Goal: Navigation & Orientation: Find specific page/section

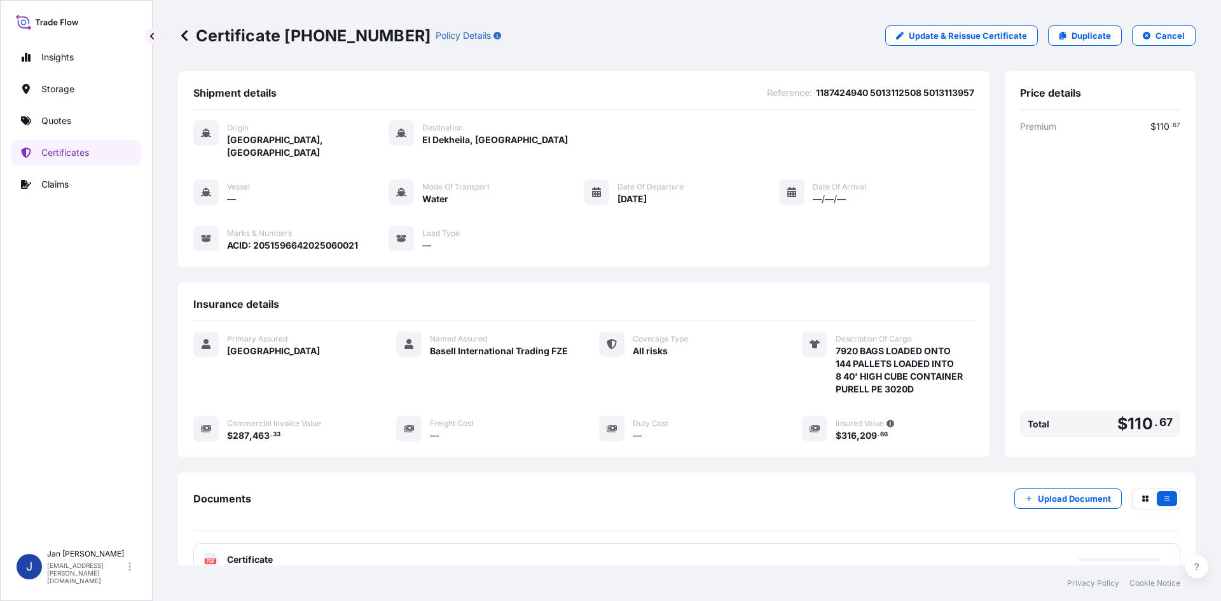
scroll to position [93, 0]
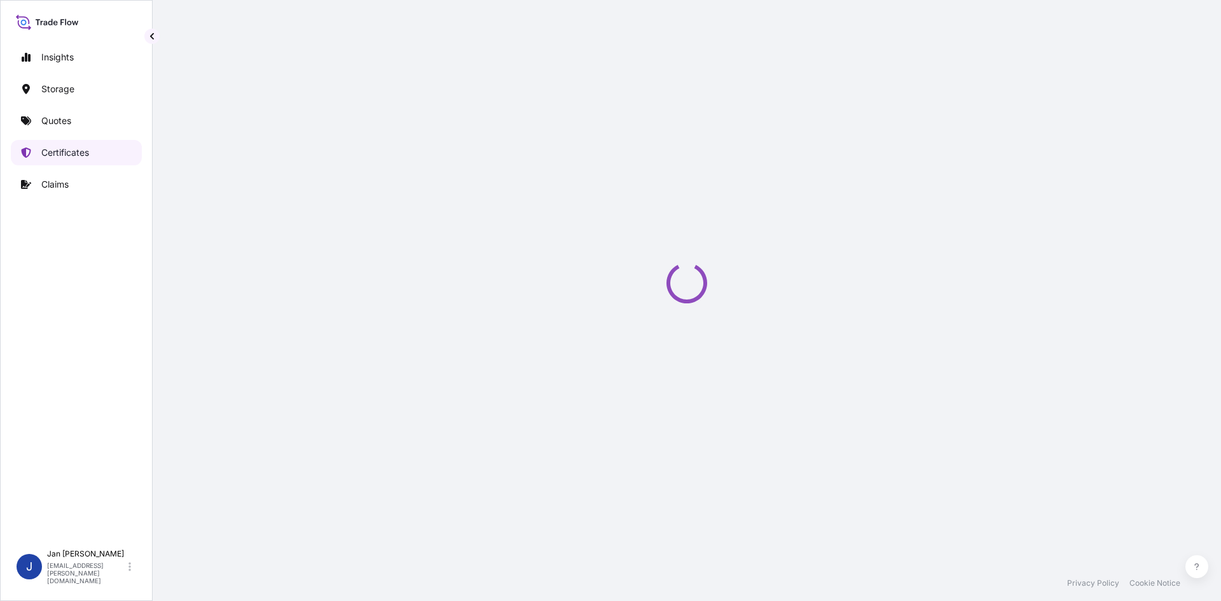
click at [60, 130] on link "Quotes" at bounding box center [76, 120] width 131 height 25
